Goal: Go to known website: Access a specific website the user already knows

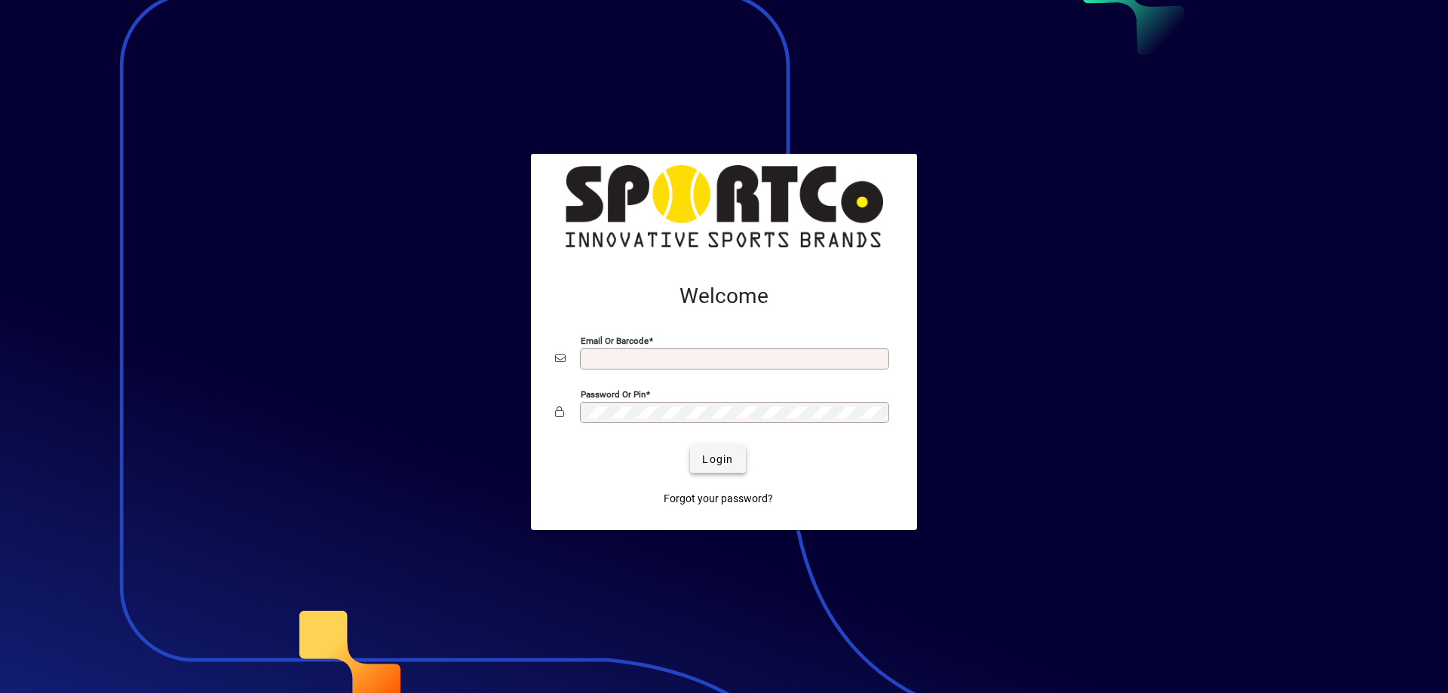
type input "**********"
click at [712, 453] on span "Login" at bounding box center [717, 460] width 31 height 16
